Goal: Task Accomplishment & Management: Manage account settings

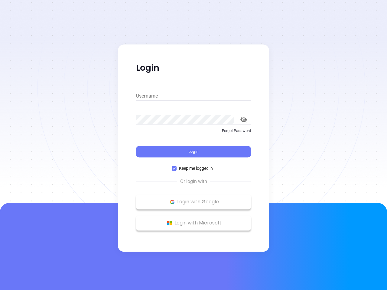
click at [193, 145] on div "Login" at bounding box center [193, 148] width 115 height 19
click at [193, 96] on input "Username" at bounding box center [193, 96] width 115 height 10
click at [244, 120] on icon "toggle password visibility" at bounding box center [243, 120] width 7 height 6
click at [193, 152] on span "Login" at bounding box center [193, 151] width 10 height 5
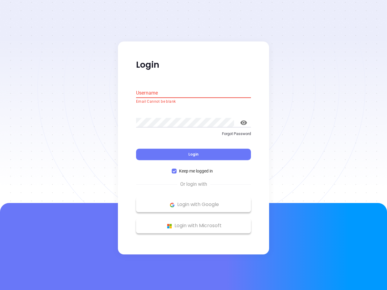
click at [193, 168] on span "Keep me logged in" at bounding box center [195, 171] width 39 height 7
click at [176, 169] on input "Keep me logged in" at bounding box center [174, 171] width 5 height 5
checkbox input "false"
click at [193, 202] on p "Login with Google" at bounding box center [193, 204] width 109 height 9
click at [193, 223] on p "Login with Microsoft" at bounding box center [193, 225] width 109 height 9
